Goal: Information Seeking & Learning: Learn about a topic

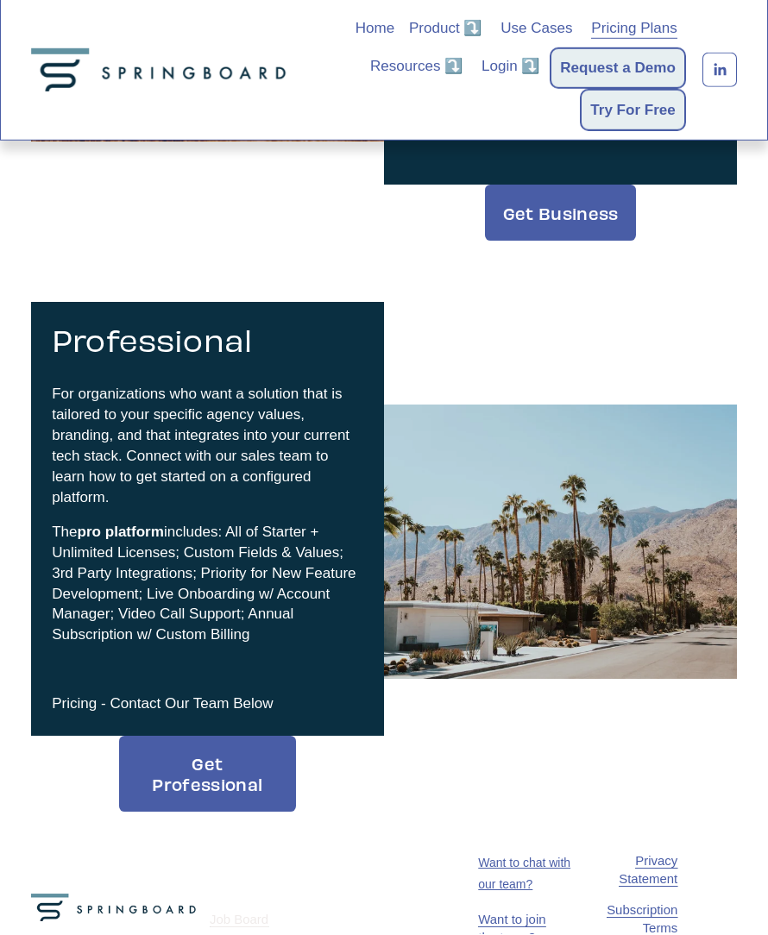
scroll to position [486, 0]
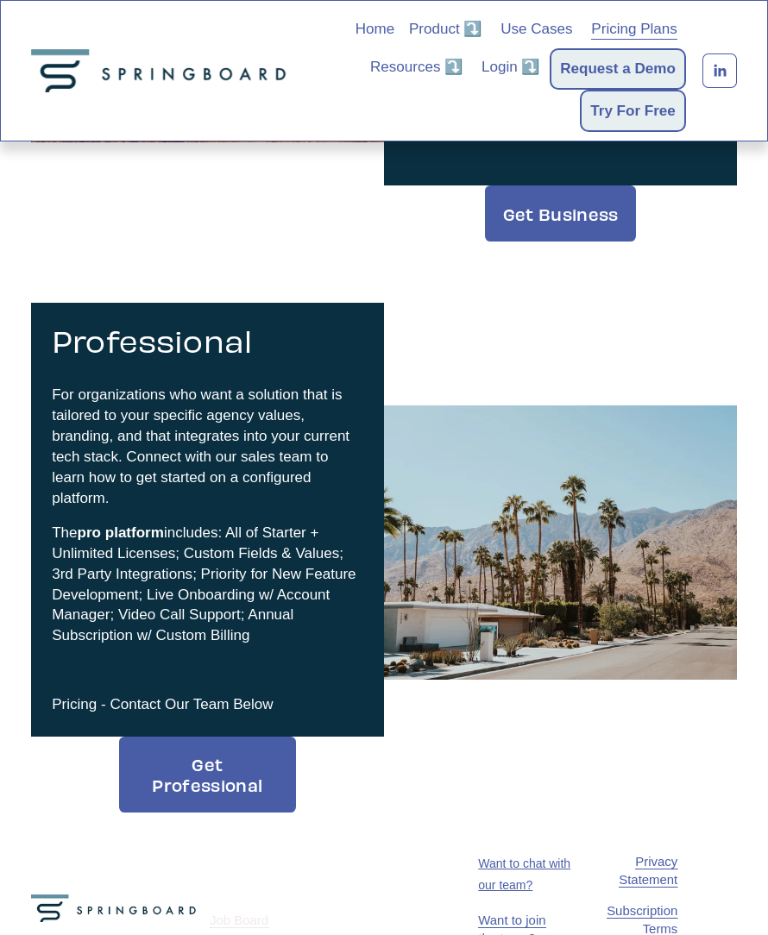
click at [56, 268] on div "Get started with Springboard [DATE]. Business For individuals and small agencie…" at bounding box center [384, 212] width 768 height 1231
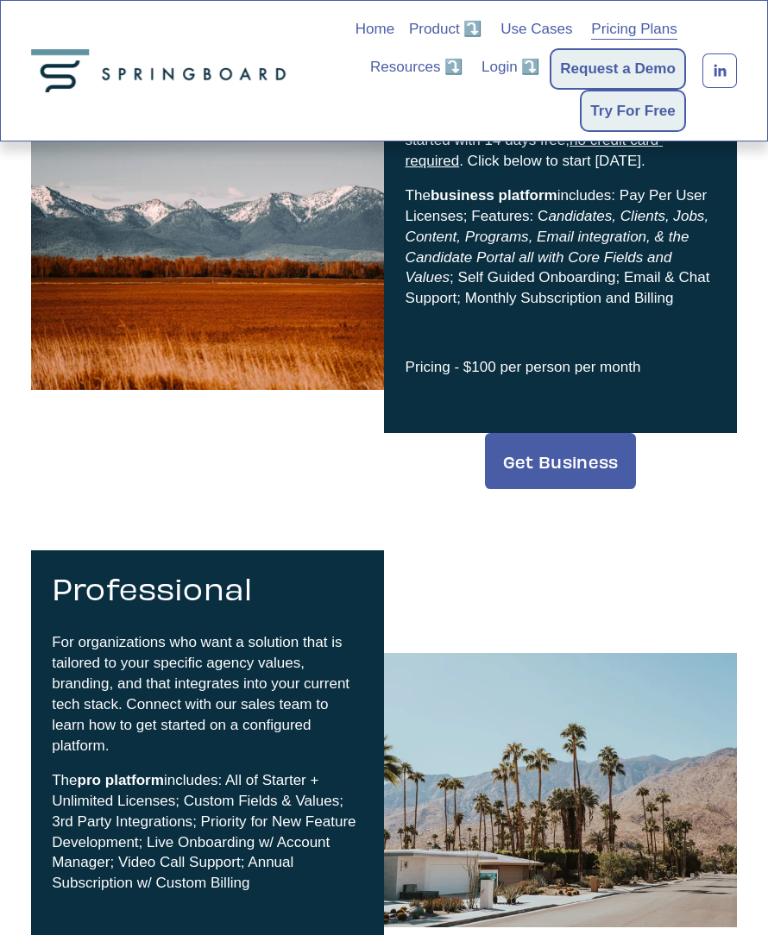
scroll to position [0, 0]
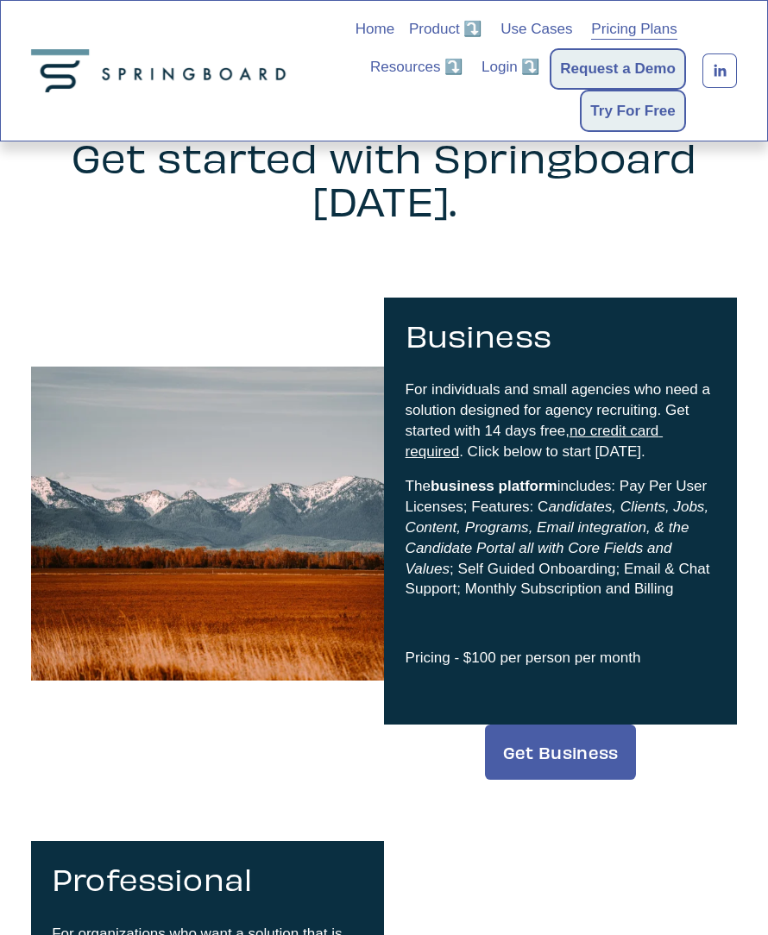
click at [0, 0] on div at bounding box center [0, 0] width 0 height 0
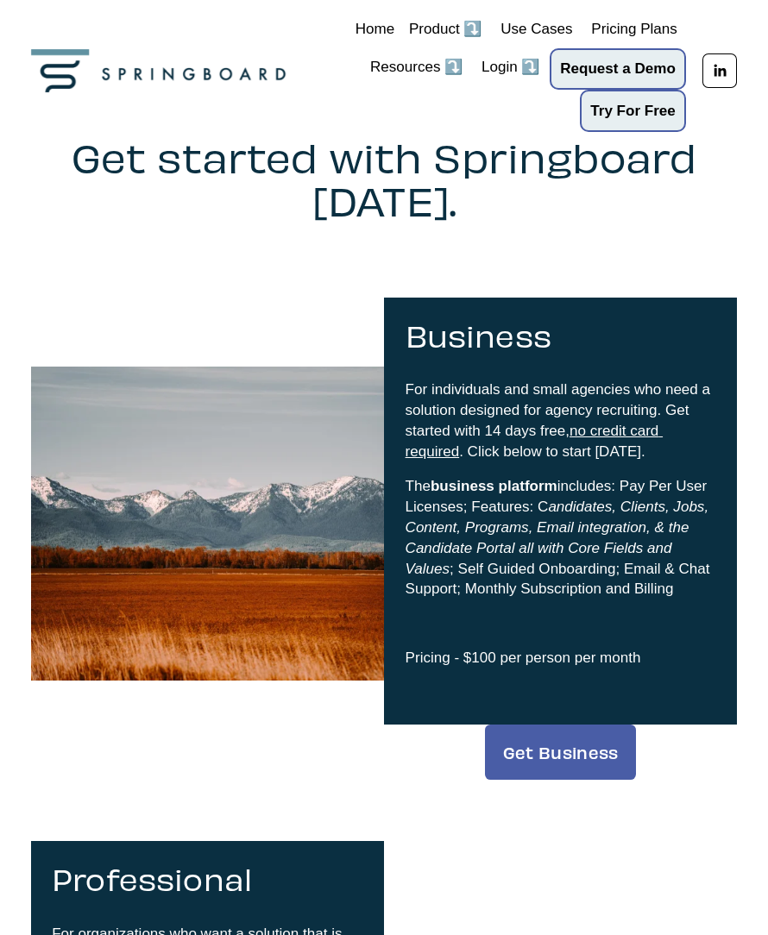
click at [362, 290] on link "Folder: Product ⤵️" at bounding box center [383, 273] width 282 height 46
